Goal: Transaction & Acquisition: Purchase product/service

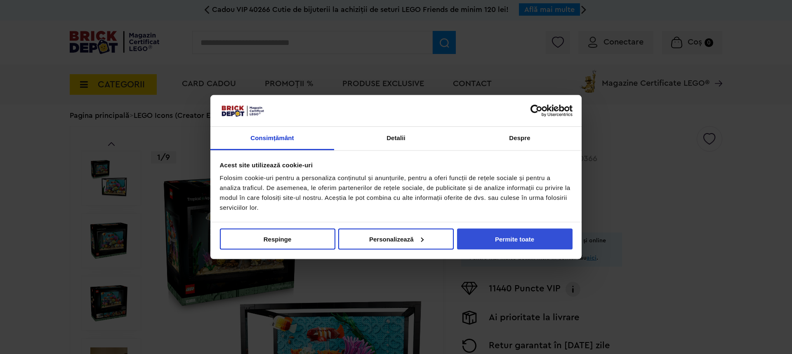
click at [499, 237] on button "Permite toate" at bounding box center [514, 238] width 115 height 21
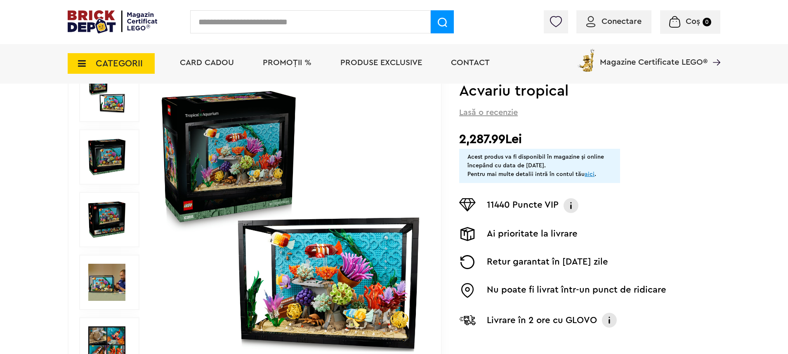
scroll to position [124, 0]
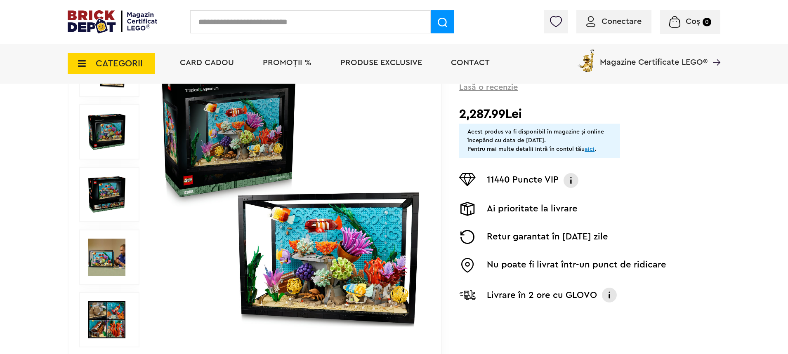
click at [114, 255] on img at bounding box center [106, 257] width 37 height 37
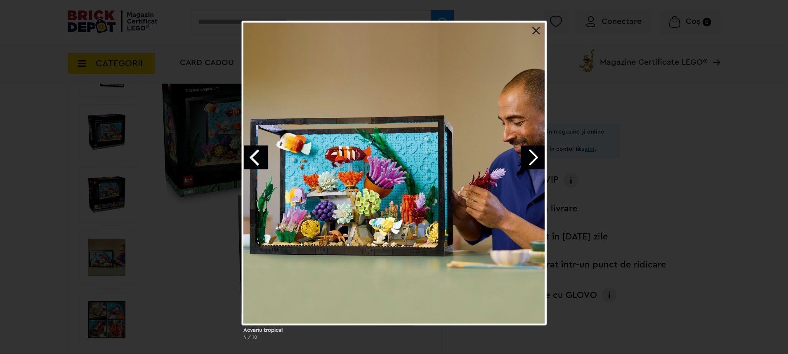
click at [533, 158] on link "Next image" at bounding box center [532, 158] width 24 height 24
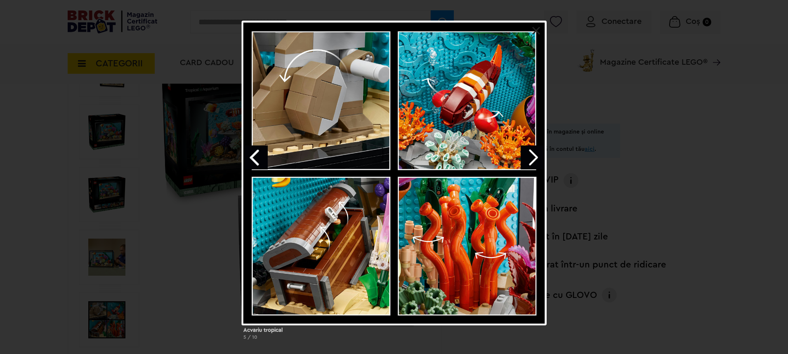
click at [533, 158] on link "Next image" at bounding box center [532, 158] width 24 height 24
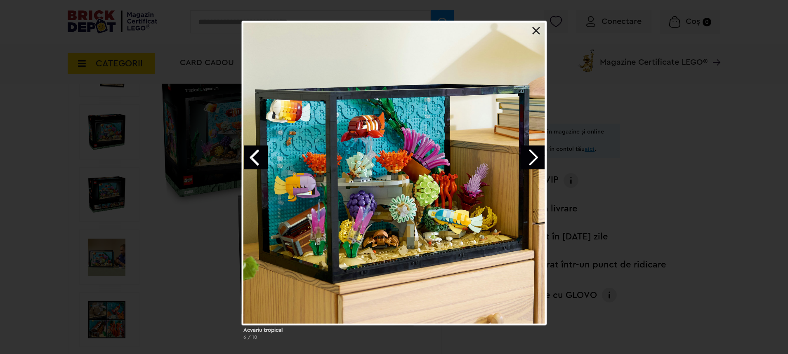
click at [533, 158] on link "Next image" at bounding box center [532, 158] width 24 height 24
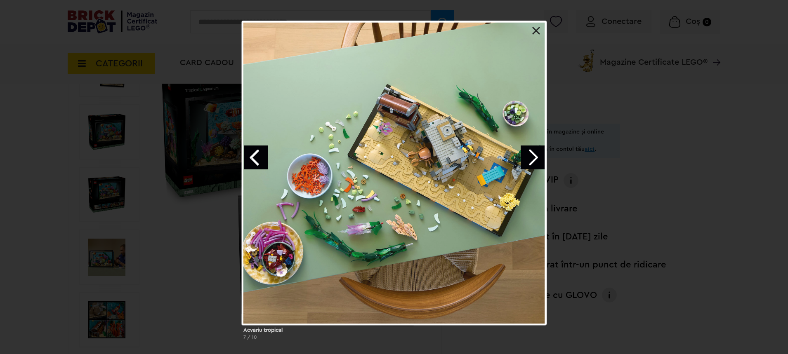
click at [533, 158] on link "Next image" at bounding box center [532, 158] width 24 height 24
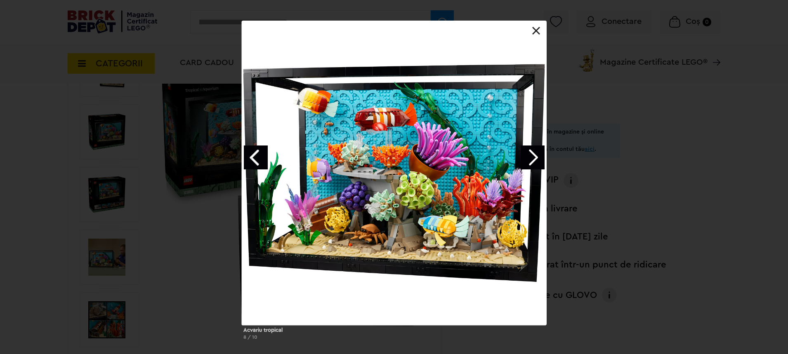
click at [533, 158] on link "Next image" at bounding box center [532, 158] width 24 height 24
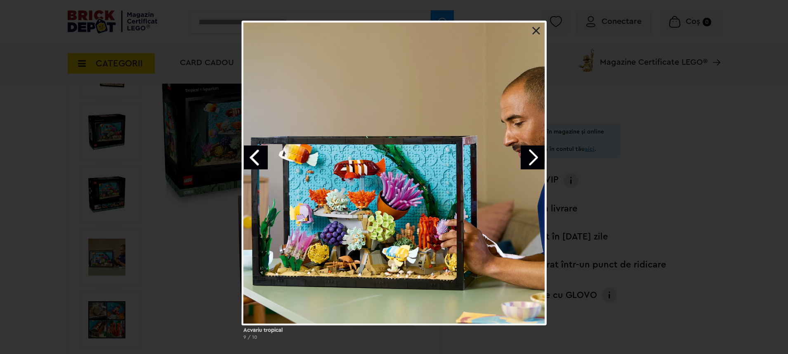
click at [534, 157] on link "Next image" at bounding box center [532, 158] width 24 height 24
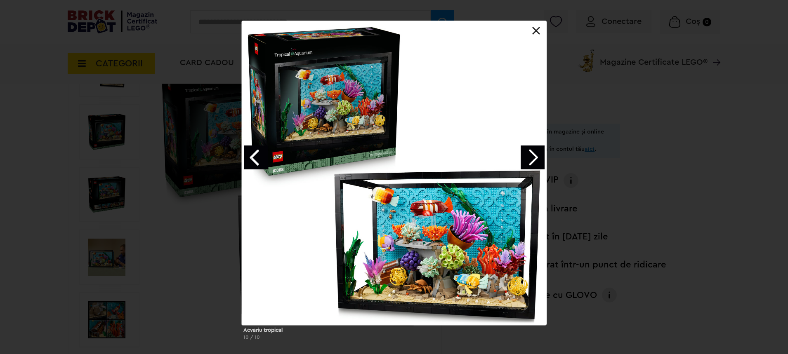
click at [534, 157] on link "Next image" at bounding box center [532, 158] width 24 height 24
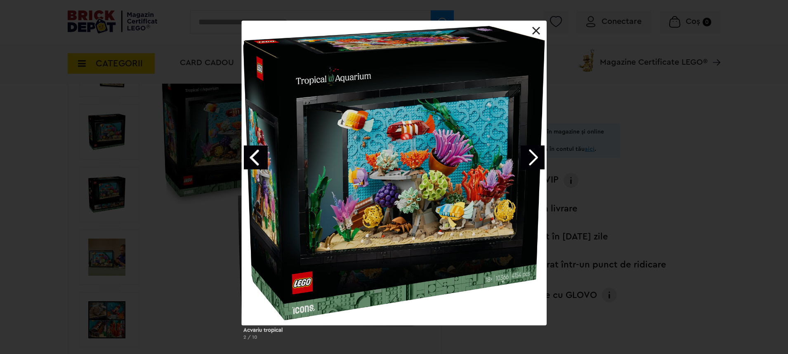
click at [538, 27] on link at bounding box center [536, 31] width 8 height 8
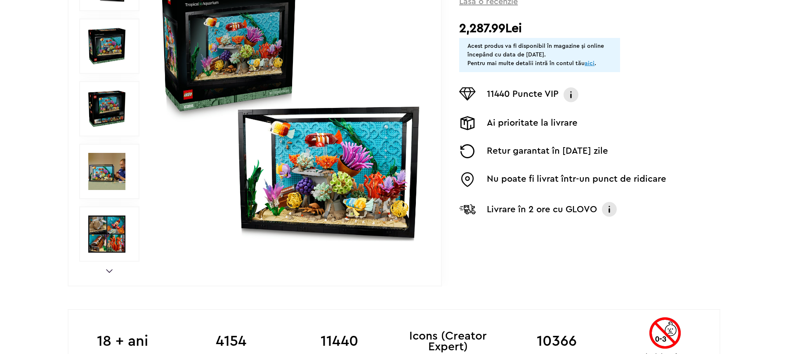
scroll to position [0, 0]
